Goal: Task Accomplishment & Management: Use online tool/utility

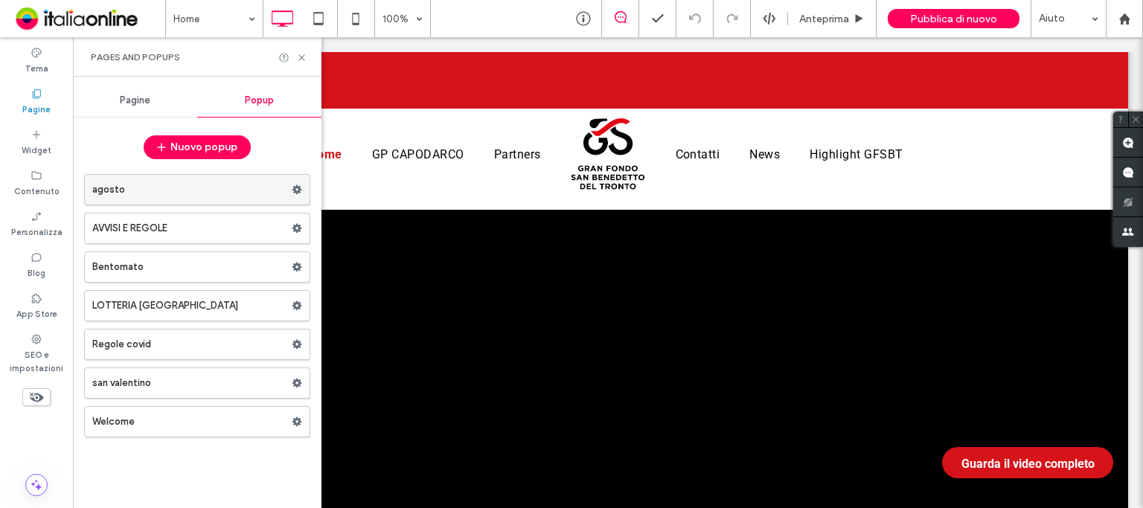
click at [141, 190] on label "agosto" at bounding box center [191, 190] width 199 height 30
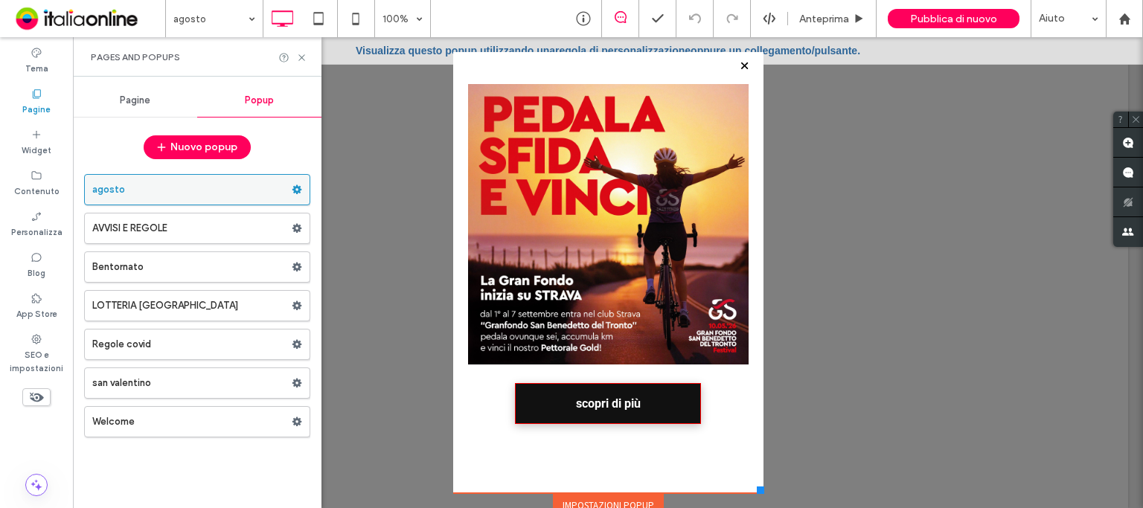
click at [304, 190] on div at bounding box center [301, 190] width 18 height 22
click at [300, 190] on use at bounding box center [298, 189] width 10 height 9
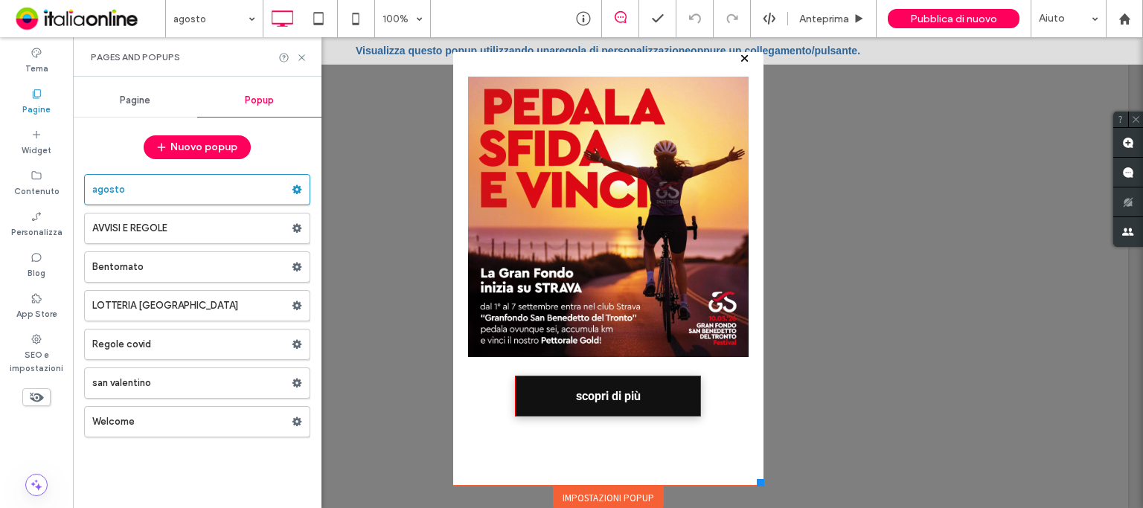
scroll to position [9, 0]
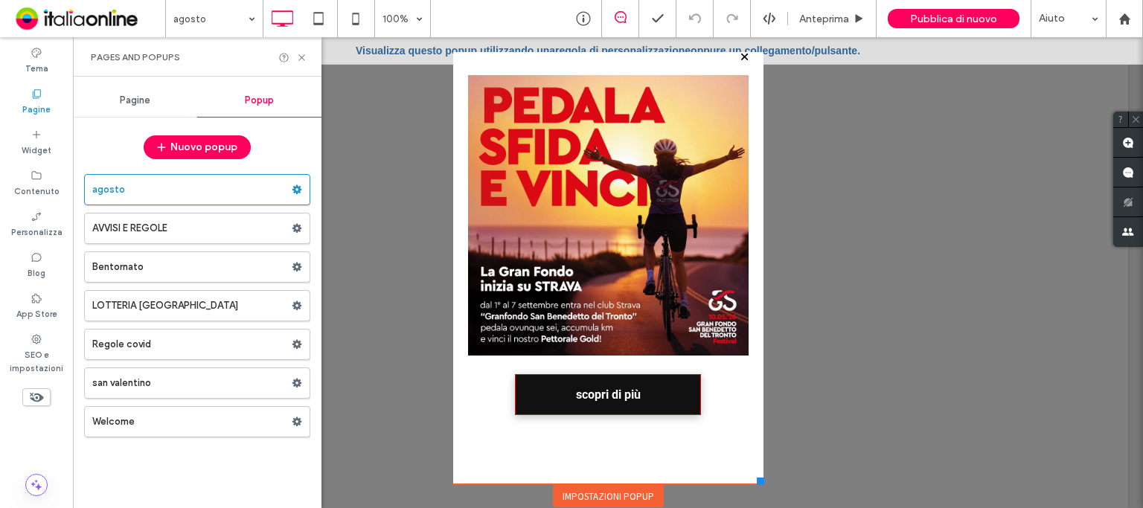
click at [676, 68] on div "Click To Paste scopri di più Click To Paste" at bounding box center [608, 261] width 310 height 447
click at [680, 48] on link "regola di personalizzazione" at bounding box center [622, 51] width 135 height 12
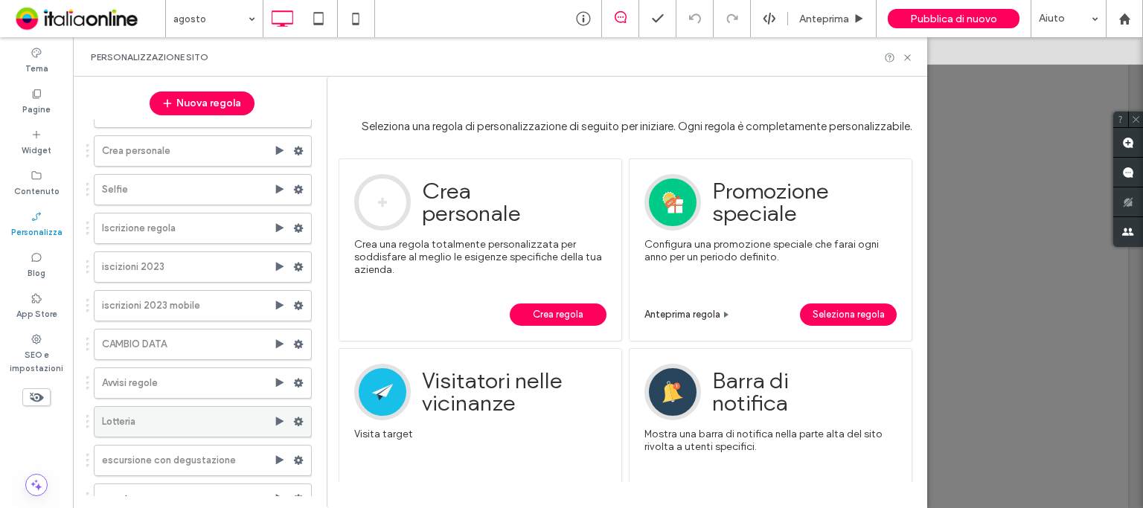
scroll to position [47, 0]
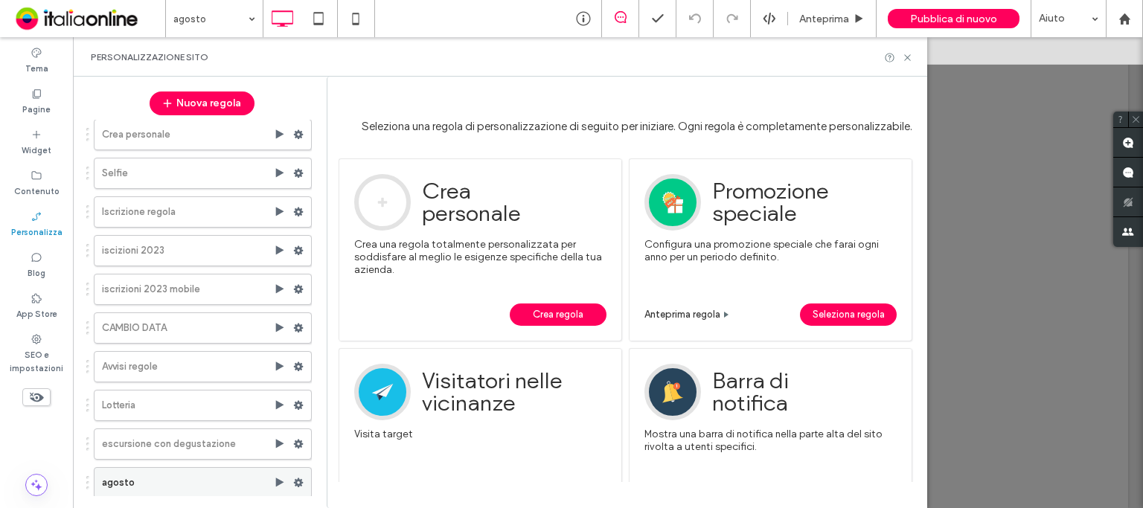
click at [294, 479] on use at bounding box center [299, 483] width 10 height 9
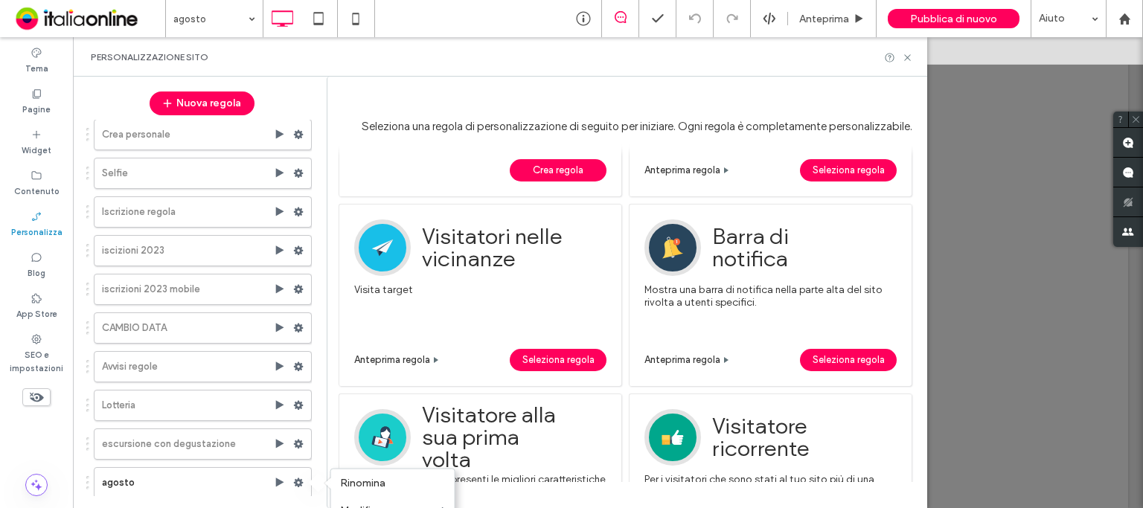
scroll to position [149, 0]
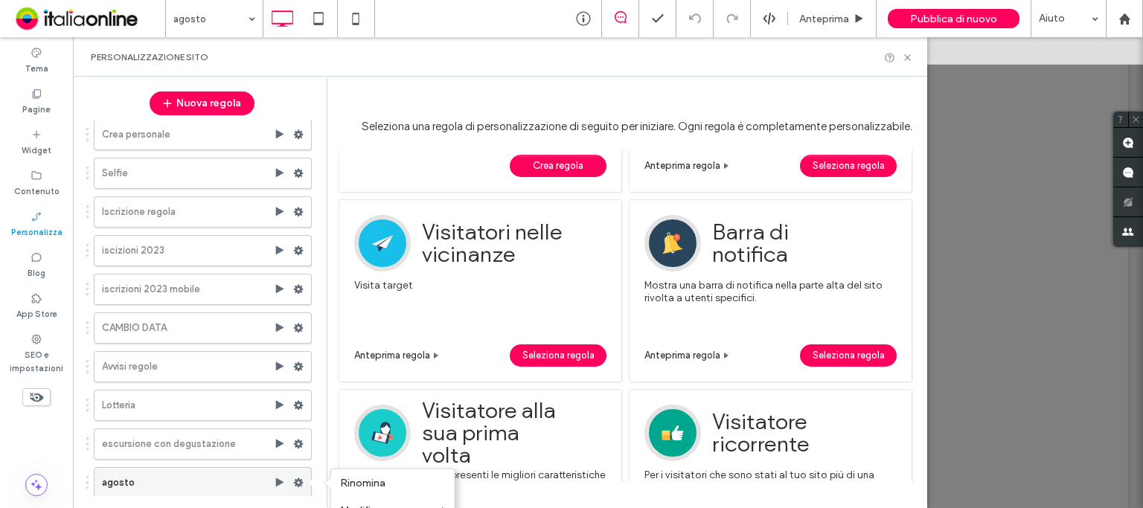
click at [148, 480] on label "agosto" at bounding box center [188, 483] width 172 height 30
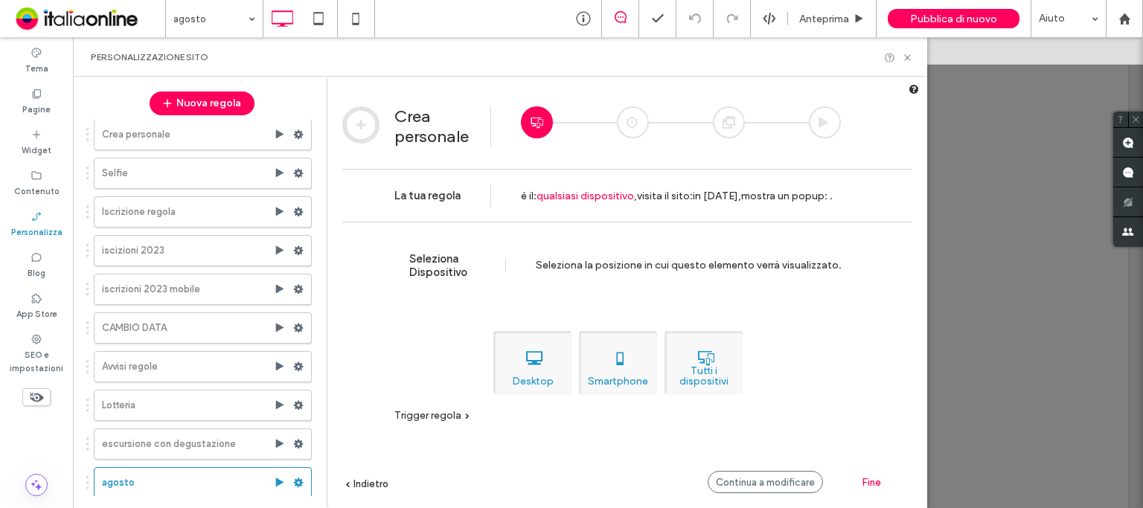
click at [695, 376] on div "Tutti i dispositivi" at bounding box center [704, 362] width 78 height 63
click at [738, 360] on div "Tutti i dispositivi" at bounding box center [704, 362] width 78 height 63
drag, startPoint x: 865, startPoint y: 482, endPoint x: 786, endPoint y: 369, distance: 137.3
click at [869, 84] on div "Crea personale La tua regola è il : qualsiasi dispositivo , : , : ." at bounding box center [627, 84] width 600 height 0
click at [448, 418] on span "Trigger regola" at bounding box center [427, 415] width 67 height 13
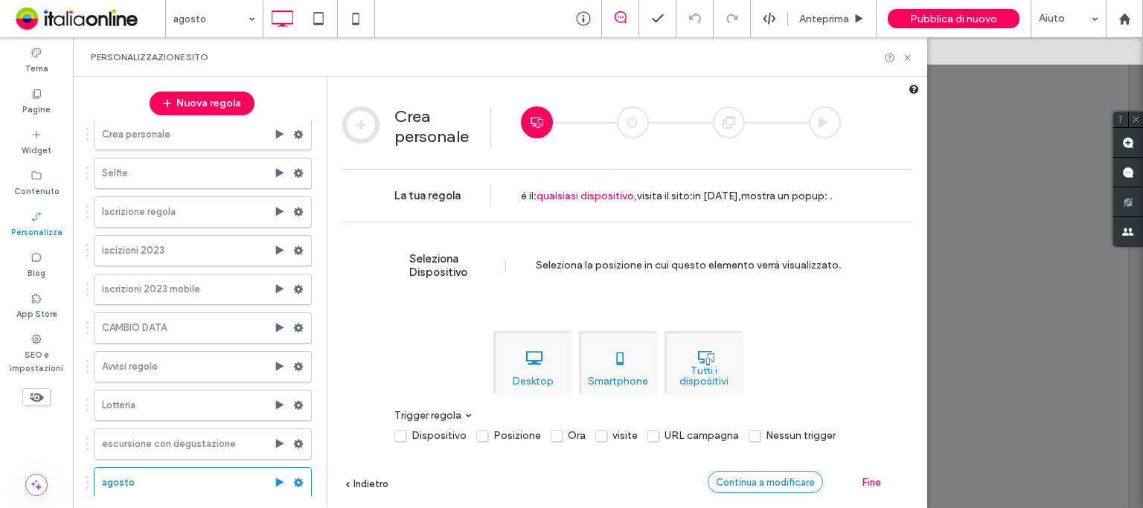
click at [791, 481] on span "Continua a modificare" at bounding box center [765, 482] width 99 height 11
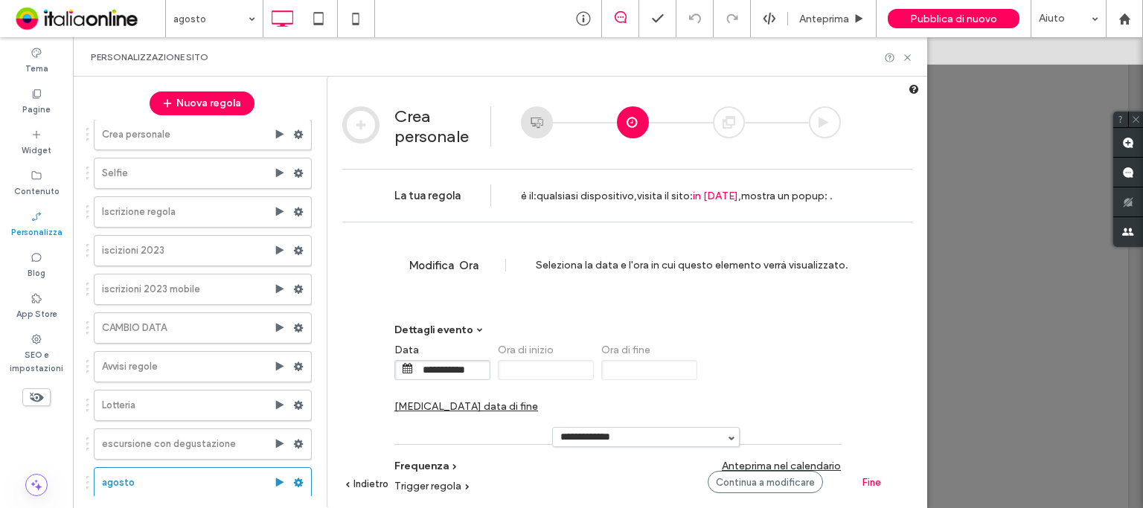
drag, startPoint x: 791, startPoint y: 481, endPoint x: 732, endPoint y: 380, distance: 116.8
click at [732, 380] on div "**********" at bounding box center [617, 382] width 447 height 93
click at [538, 400] on span "[MEDICAL_DATA] data di fine" at bounding box center [466, 406] width 144 height 13
click at [715, 371] on span at bounding box center [718, 368] width 10 height 10
click at [758, 365] on input "**********" at bounding box center [763, 370] width 74 height 19
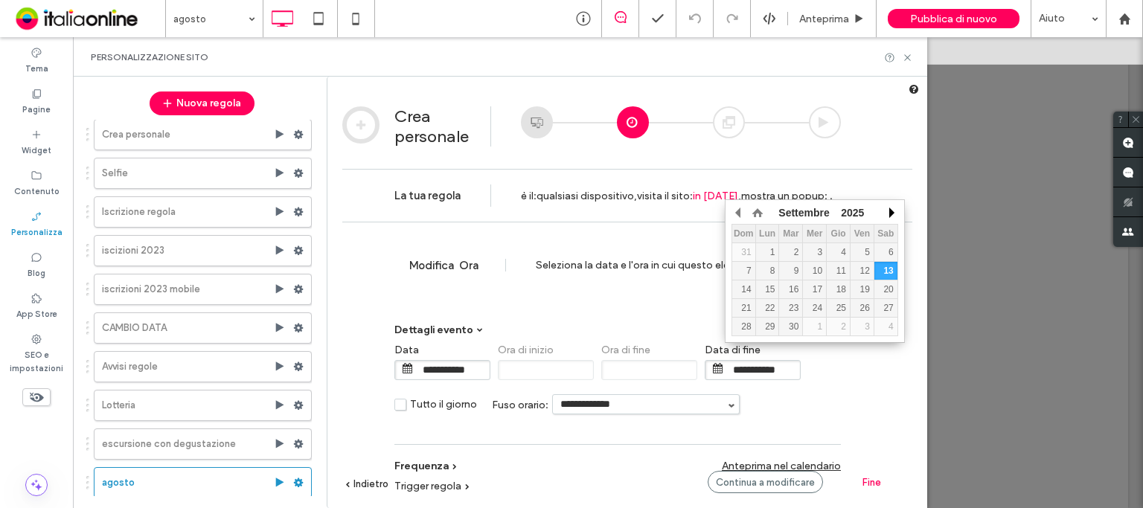
click at [890, 217] on button "button" at bounding box center [890, 213] width 15 height 22
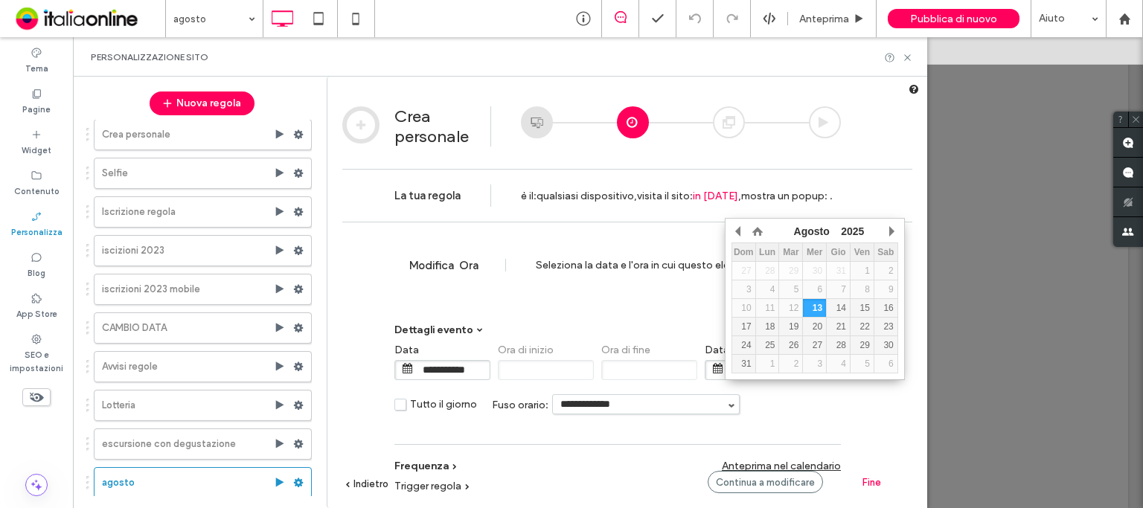
click at [691, 376] on div "**********" at bounding box center [617, 382] width 447 height 93
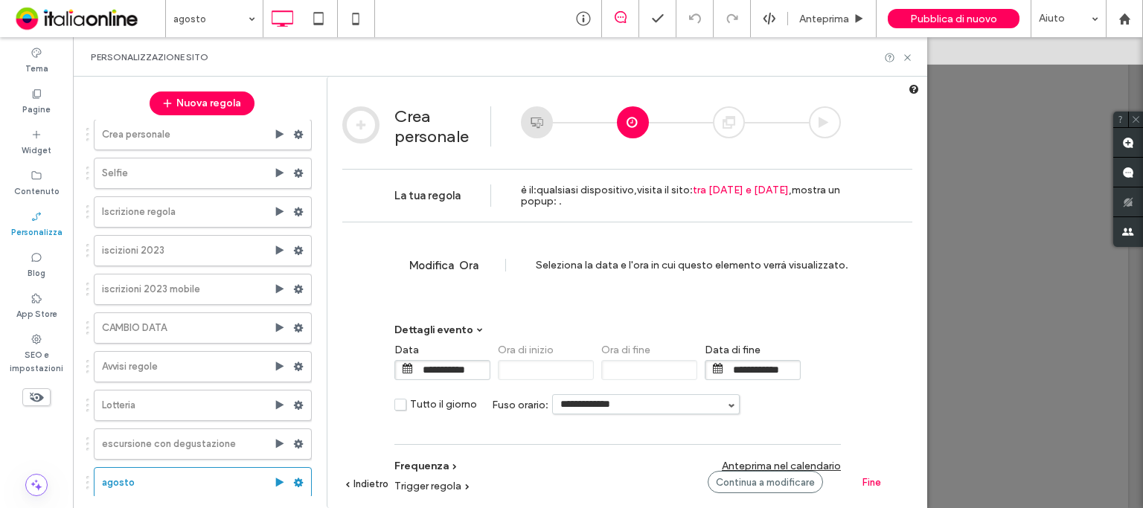
click at [685, 315] on div "**********" at bounding box center [617, 350] width 447 height 83
click at [783, 371] on input "**********" at bounding box center [763, 370] width 74 height 19
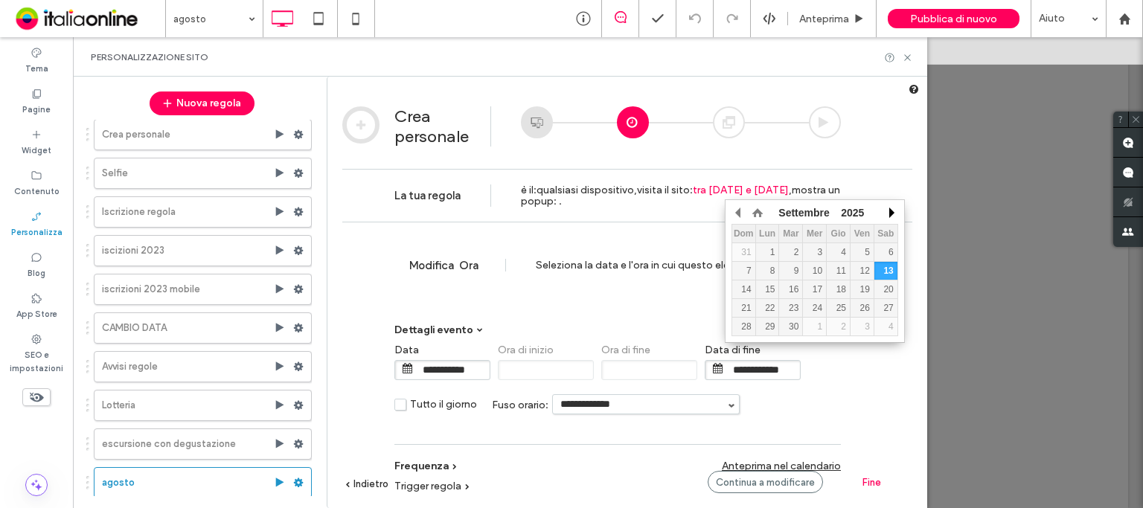
click at [892, 214] on button "button" at bounding box center [890, 213] width 15 height 22
click at [789, 322] on div "30" at bounding box center [790, 327] width 23 height 10
type input "**********"
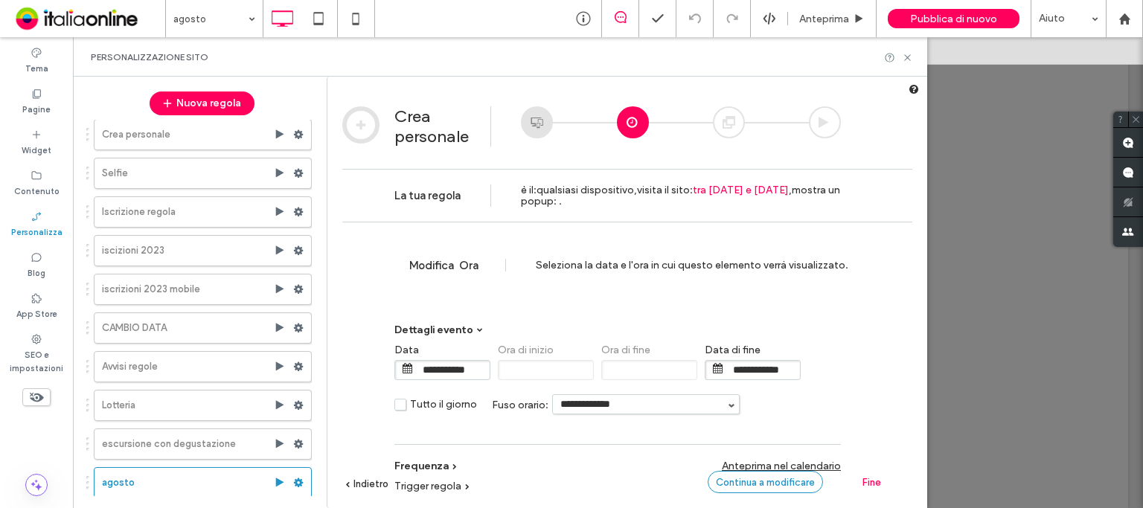
click at [817, 482] on div "Continua a modificare" at bounding box center [765, 482] width 115 height 22
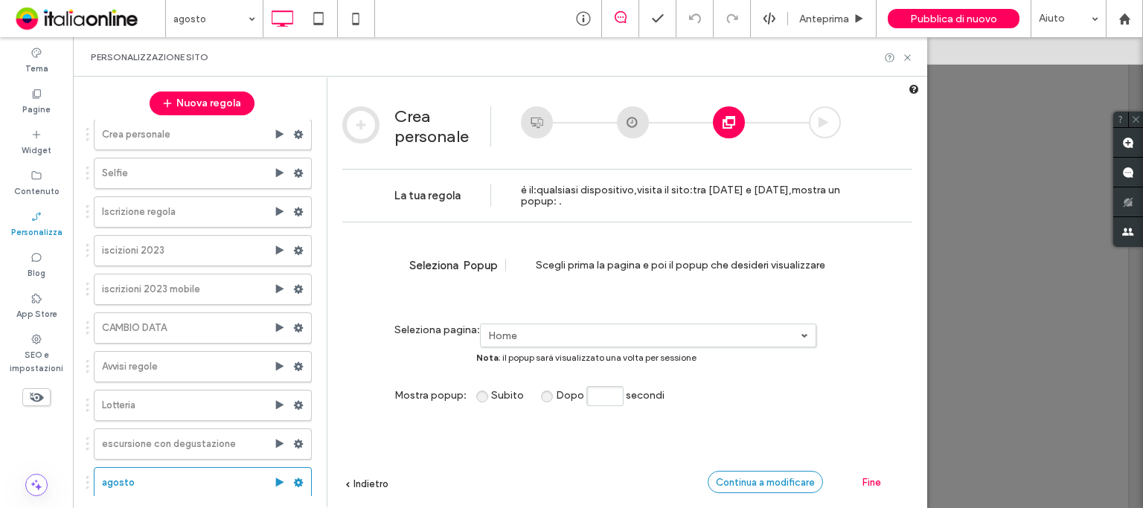
click at [780, 482] on span "Continua a modificare" at bounding box center [765, 482] width 99 height 11
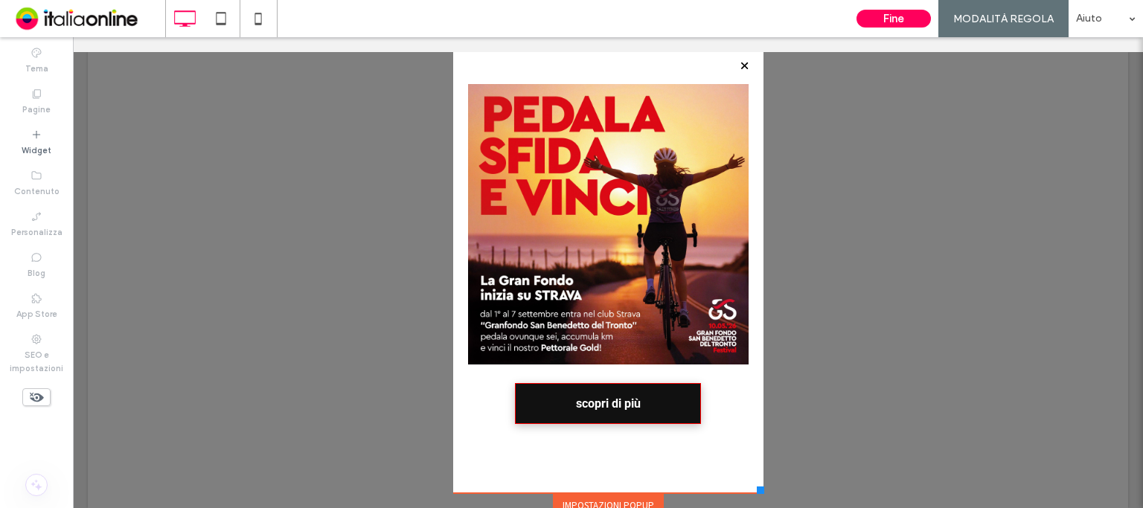
scroll to position [0, 0]
click at [911, 22] on button "Fine" at bounding box center [894, 19] width 74 height 18
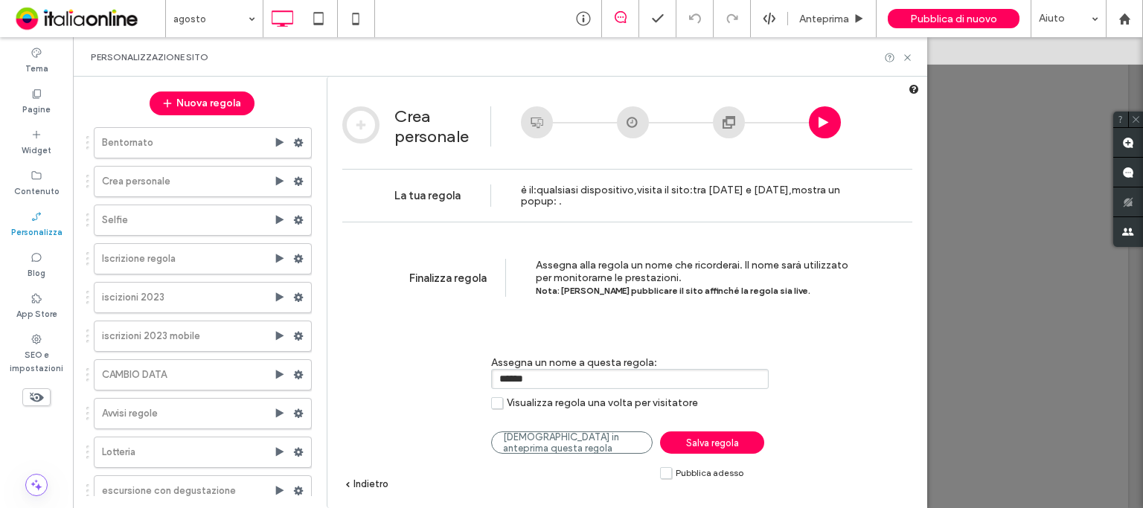
click at [729, 445] on span "Salva regola" at bounding box center [712, 443] width 53 height 11
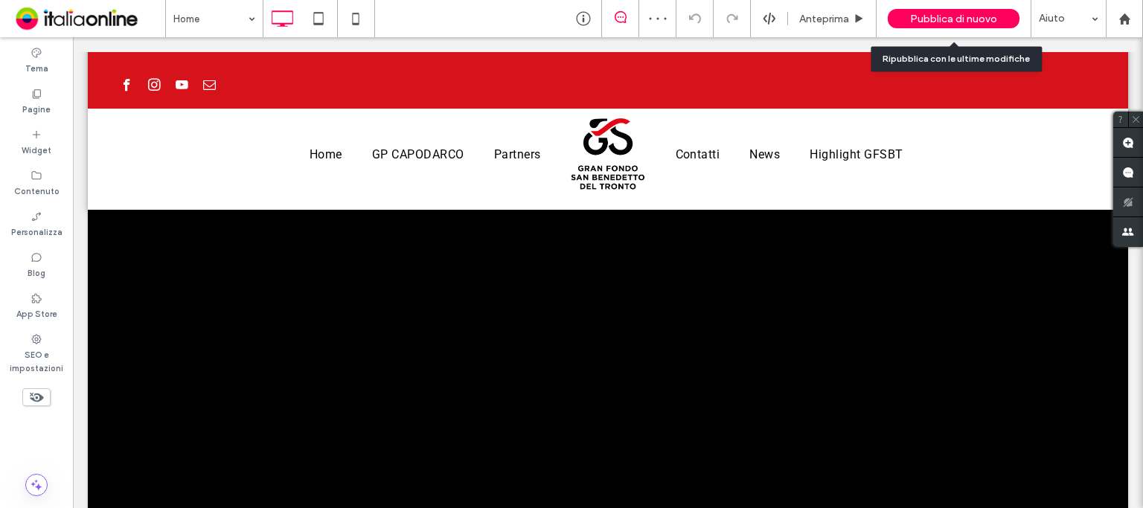
click at [942, 20] on span "Pubblica di nuovo" at bounding box center [953, 19] width 87 height 13
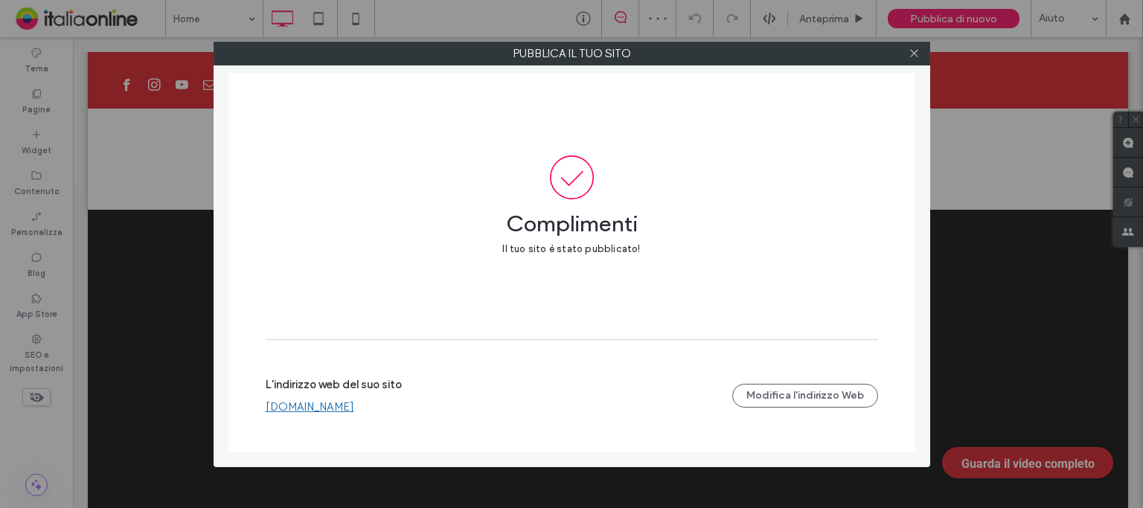
click at [922, 56] on div at bounding box center [915, 53] width 22 height 22
drag, startPoint x: 922, startPoint y: 54, endPoint x: 928, endPoint y: 39, distance: 16.0
click at [922, 54] on div at bounding box center [915, 53] width 22 height 22
click at [914, 53] on use at bounding box center [913, 53] width 7 height 7
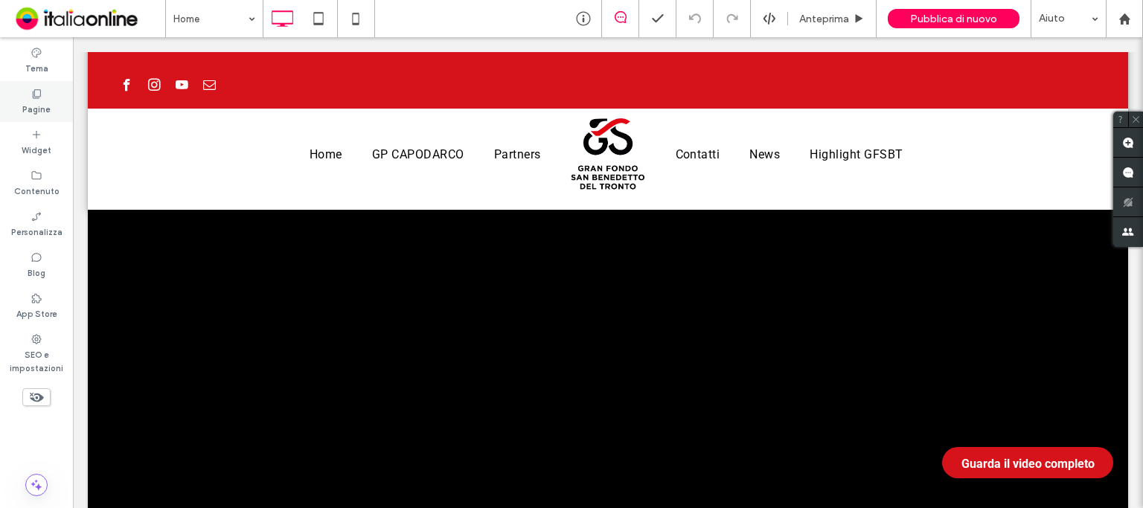
drag, startPoint x: 24, startPoint y: 98, endPoint x: 42, endPoint y: 111, distance: 22.5
click at [42, 111] on label "Pagine" at bounding box center [36, 108] width 28 height 16
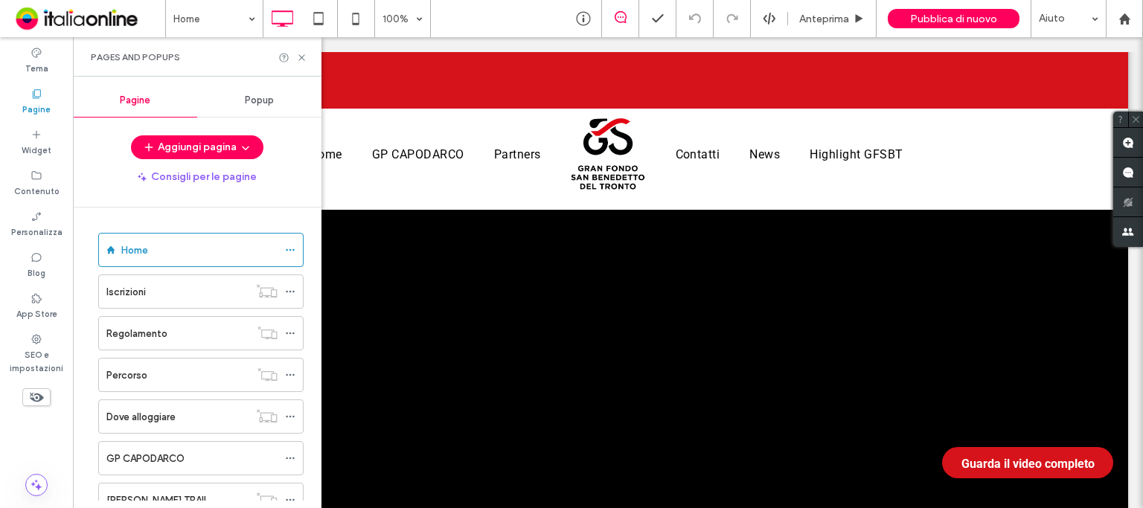
click at [275, 104] on div "Popup" at bounding box center [259, 100] width 124 height 33
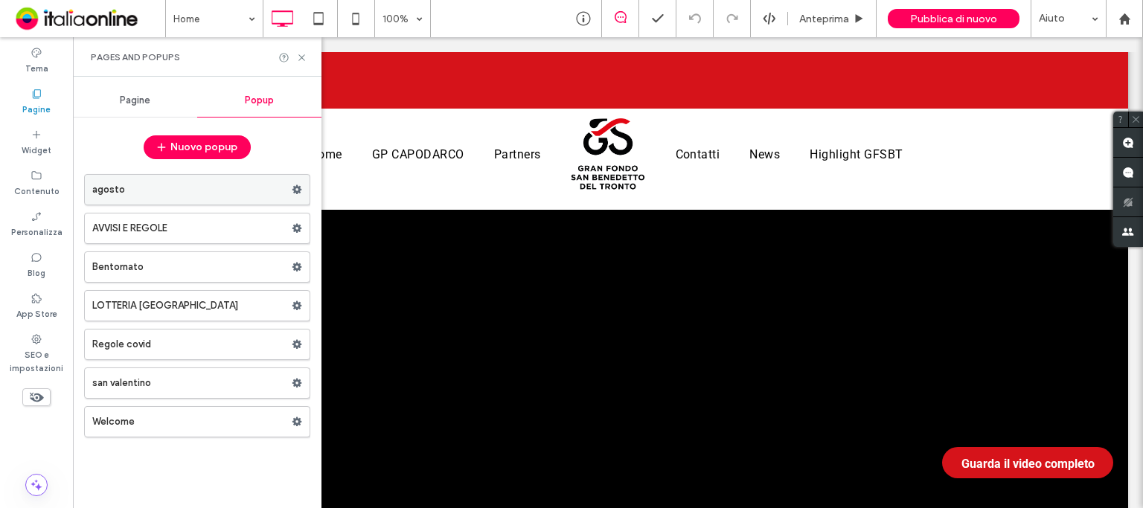
click at [223, 188] on label "agosto" at bounding box center [191, 190] width 199 height 30
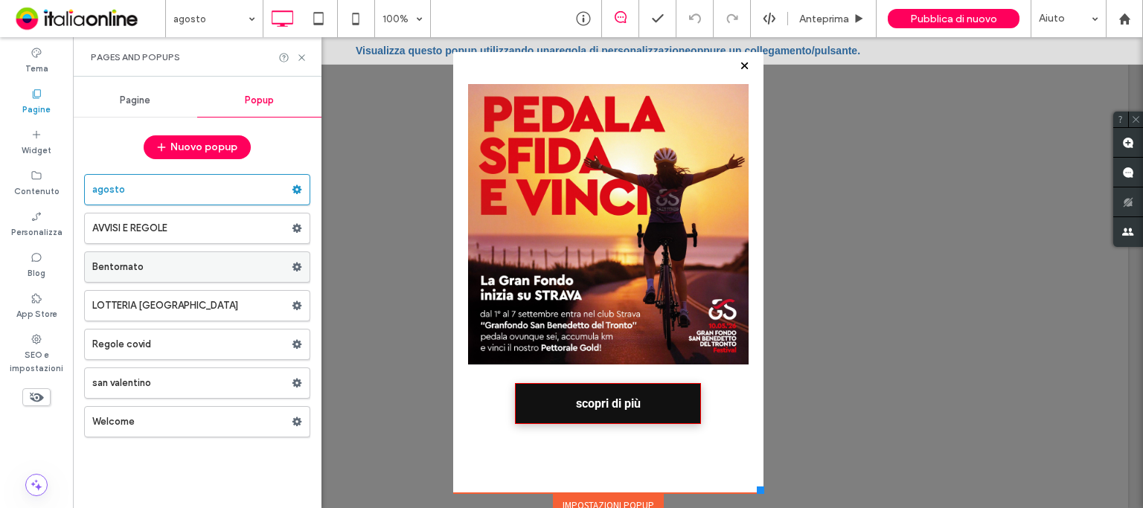
drag, startPoint x: 24, startPoint y: 226, endPoint x: 106, endPoint y: 267, distance: 92.5
click at [24, 226] on label "Personalizza" at bounding box center [36, 231] width 51 height 16
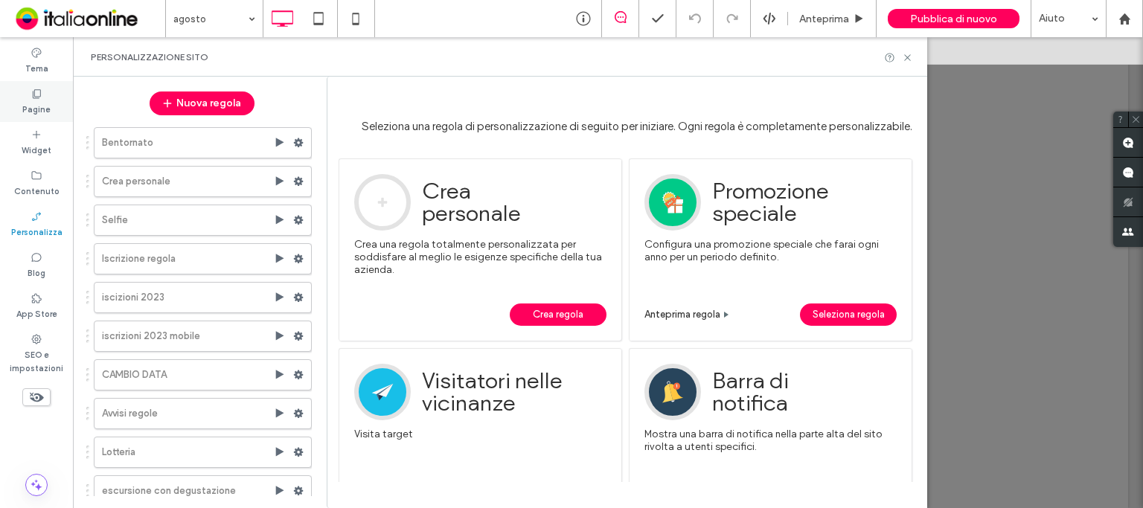
click at [31, 116] on div "Pagine" at bounding box center [36, 101] width 73 height 41
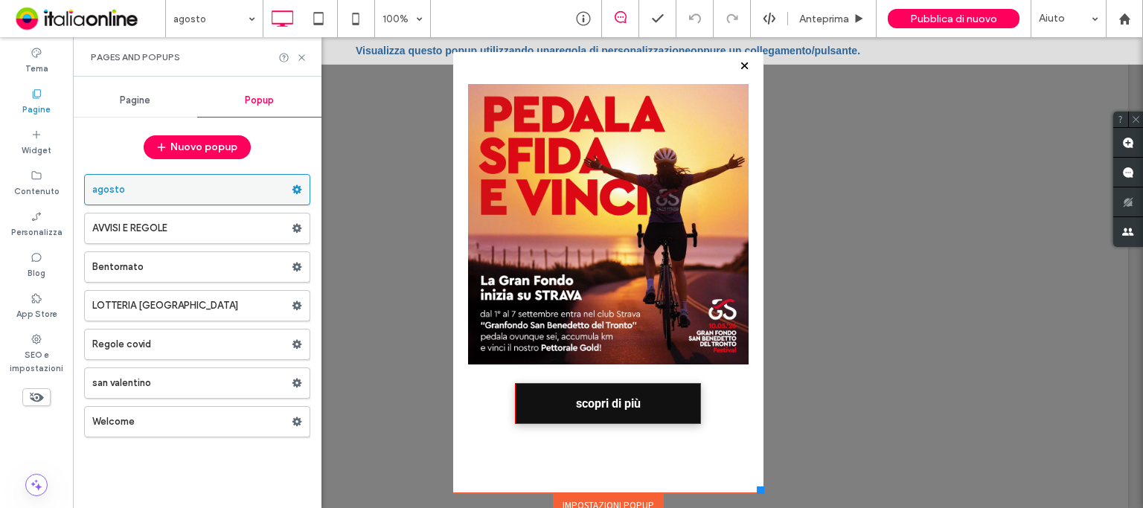
click at [300, 188] on use at bounding box center [298, 189] width 10 height 9
